Goal: Task Accomplishment & Management: Manage account settings

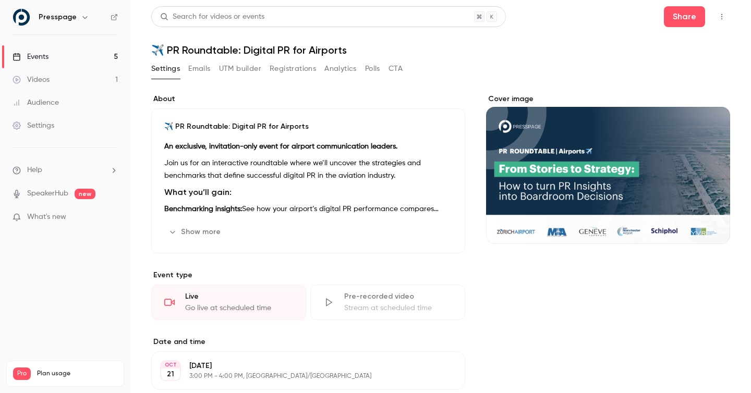
click at [49, 54] on link "Events 5" at bounding box center [65, 56] width 130 height 23
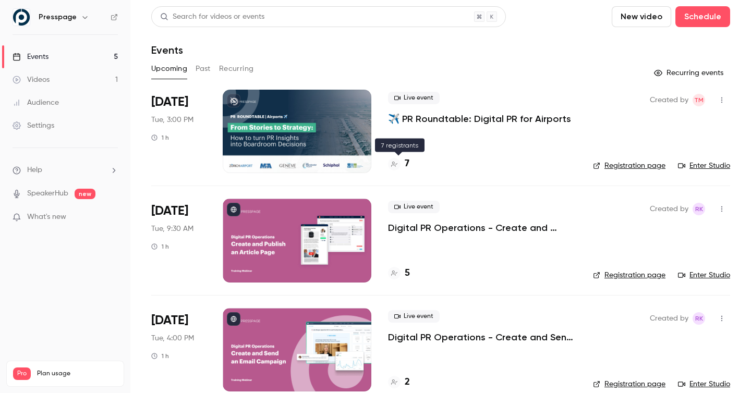
click at [399, 163] on div at bounding box center [394, 164] width 13 height 13
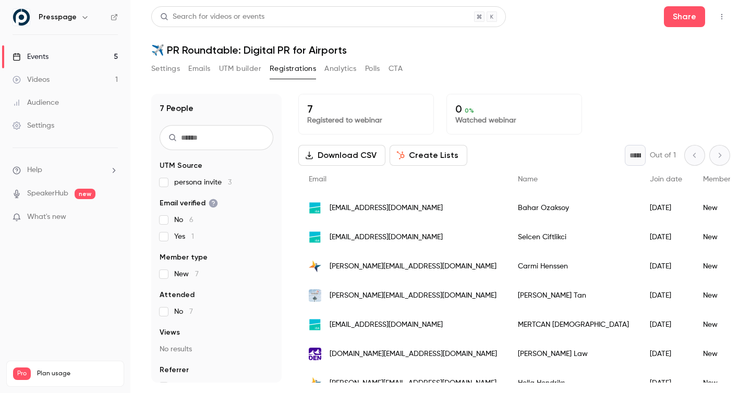
click at [172, 68] on button "Settings" at bounding box center [165, 68] width 29 height 17
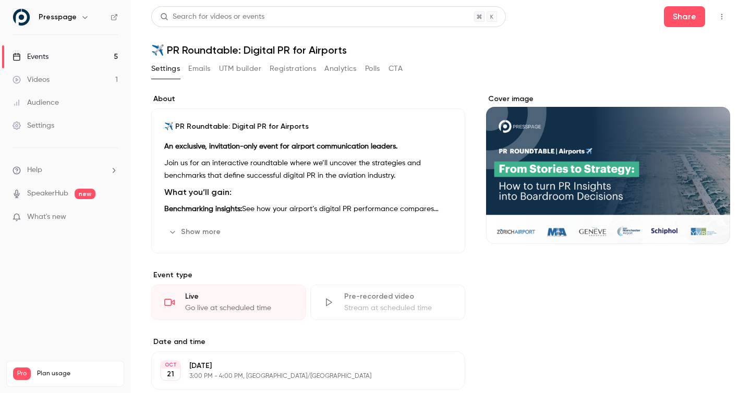
click at [209, 227] on button "Show more" at bounding box center [195, 232] width 63 height 17
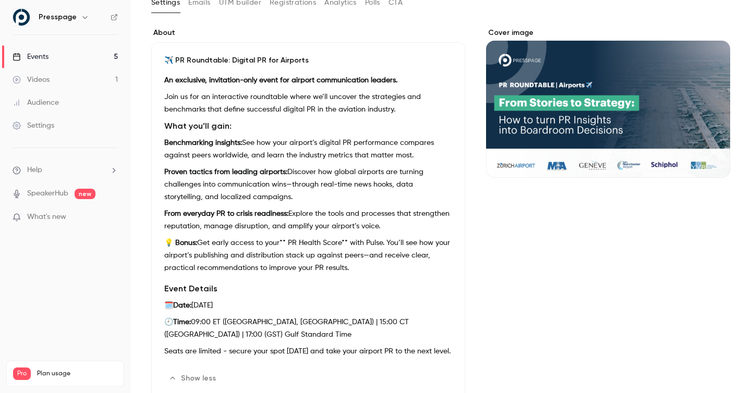
scroll to position [68, 0]
